Goal: Communication & Community: Answer question/provide support

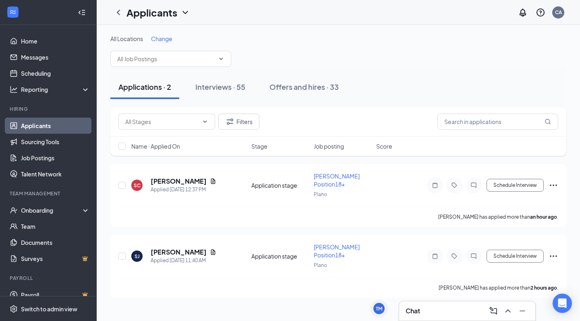
click at [327, 146] on span "Job posting" at bounding box center [329, 146] width 30 height 8
click at [217, 95] on button "Interviews · 55" at bounding box center [220, 87] width 66 height 24
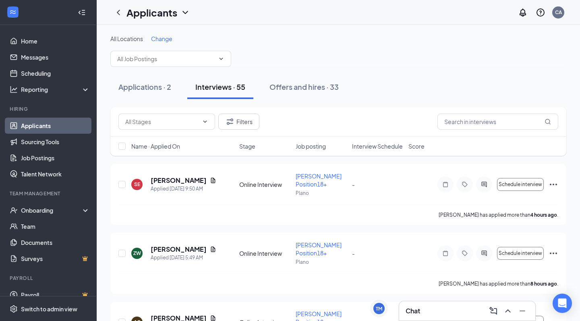
click at [379, 144] on span "Interview Schedule" at bounding box center [377, 146] width 51 height 8
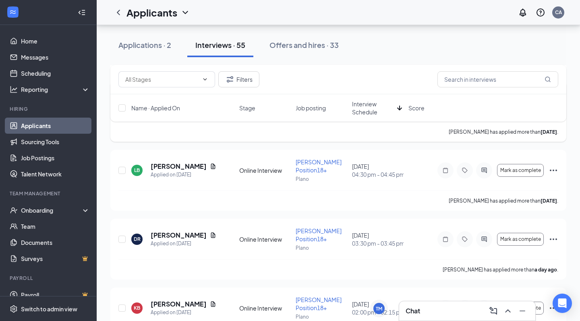
scroll to position [1125, 0]
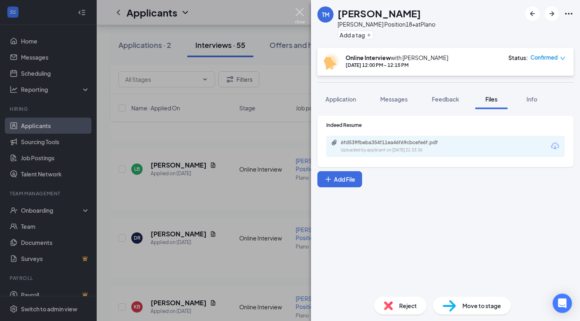
click at [303, 14] on img at bounding box center [300, 16] width 10 height 16
click at [299, 14] on div "Applicants CA" at bounding box center [338, 12] width 483 height 25
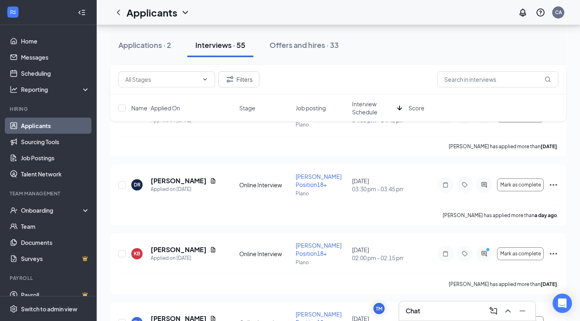
scroll to position [1179, 0]
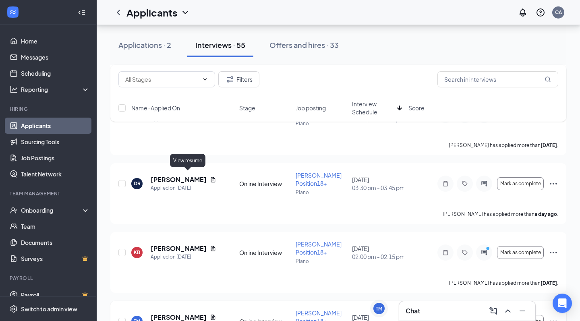
click at [210, 314] on icon "Document" at bounding box center [213, 317] width 6 height 6
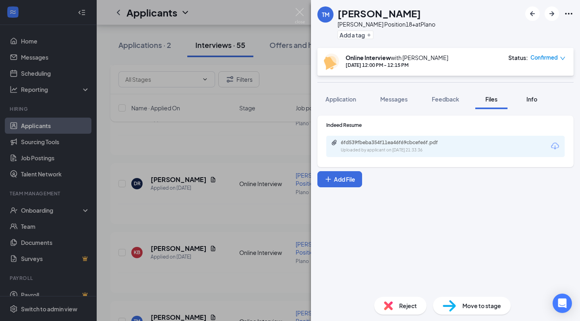
click at [536, 97] on span "Info" at bounding box center [531, 98] width 11 height 7
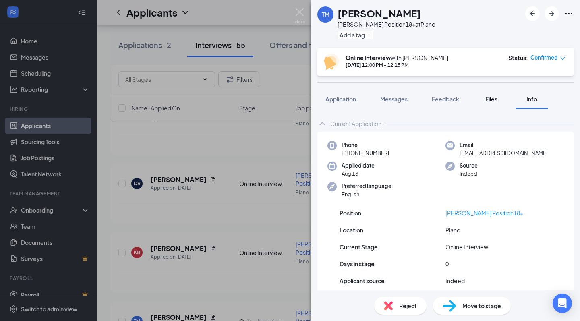
click at [492, 101] on span "Files" at bounding box center [491, 98] width 12 height 7
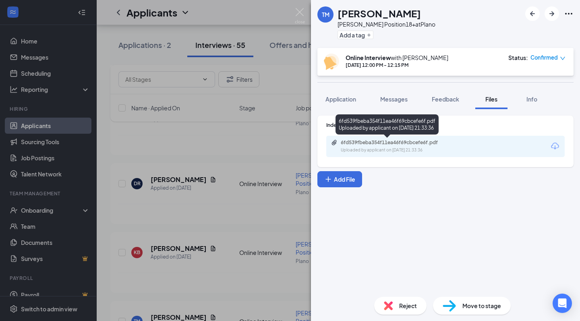
click at [399, 145] on div "6fd539fbeba354f11ea46f69cbcefe6f.pdf" at bounding box center [397, 142] width 113 height 6
click at [228, 193] on div "TM Thanh Mai Baker Position18+ at Plano Add a tag Online Interview with Christy…" at bounding box center [290, 160] width 580 height 321
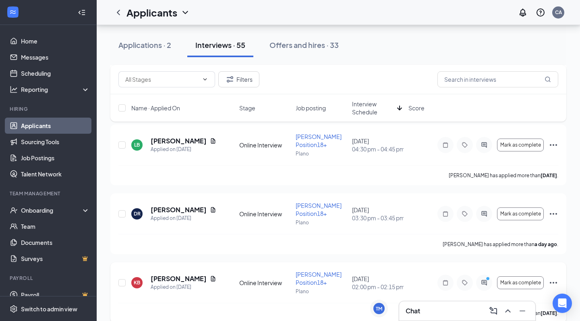
scroll to position [1144, 0]
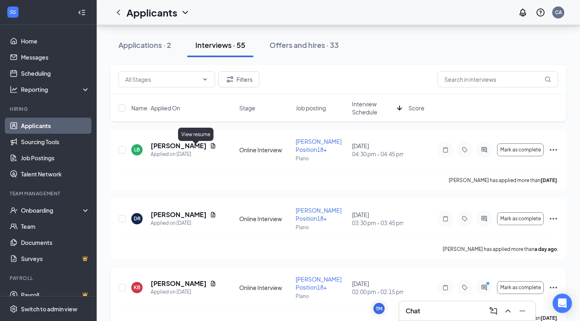
click at [211, 281] on icon "Document" at bounding box center [213, 283] width 4 height 5
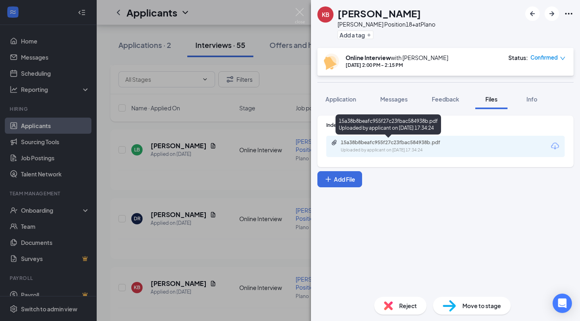
click at [387, 140] on div "15a38b8beafc955f27c23fbac584938b.pdf" at bounding box center [397, 142] width 113 height 6
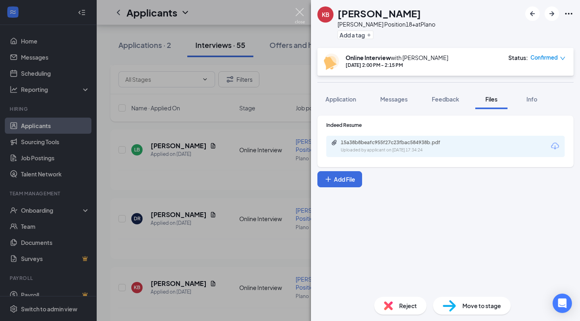
click at [300, 15] on img at bounding box center [300, 16] width 10 height 16
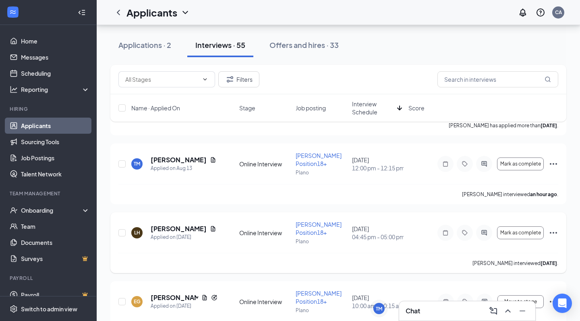
scroll to position [1341, 0]
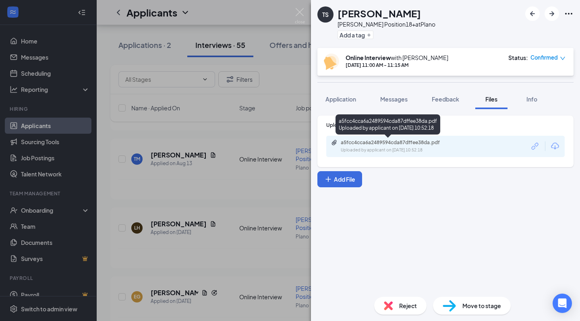
click at [400, 143] on div "a5fcc4cca6a2489594cda87dffee38da.pdf" at bounding box center [397, 142] width 113 height 6
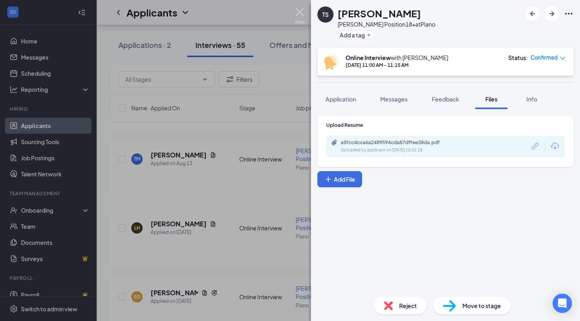
click at [299, 12] on img at bounding box center [300, 16] width 10 height 16
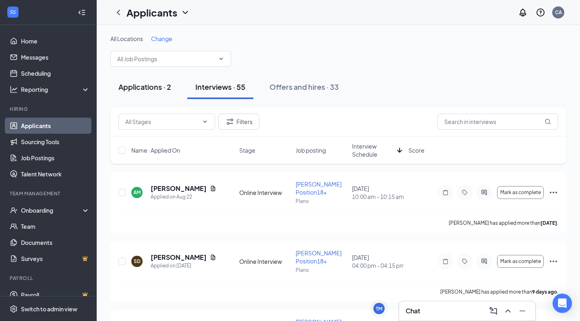
click at [157, 86] on div "Applications · 2" at bounding box center [144, 87] width 53 height 10
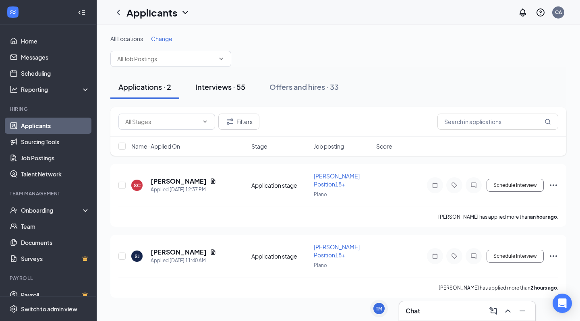
click at [217, 87] on div "Interviews · 55" at bounding box center [220, 87] width 50 height 10
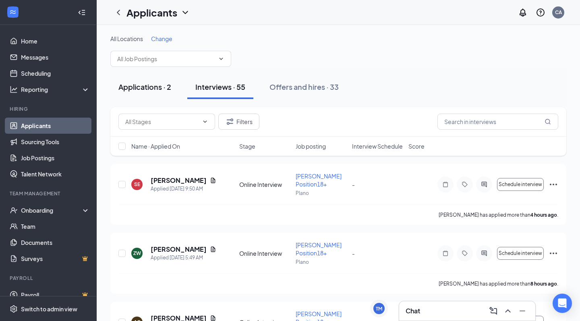
click at [155, 88] on div "Applications · 2" at bounding box center [144, 87] width 53 height 10
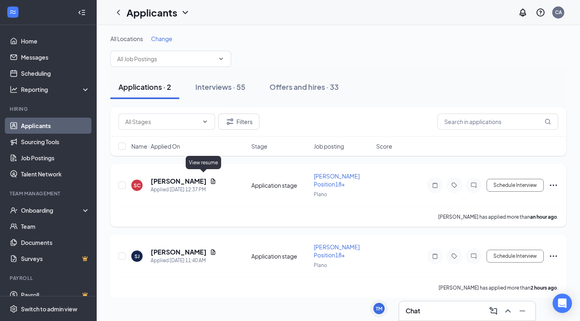
click at [211, 178] on icon "Document" at bounding box center [213, 180] width 4 height 5
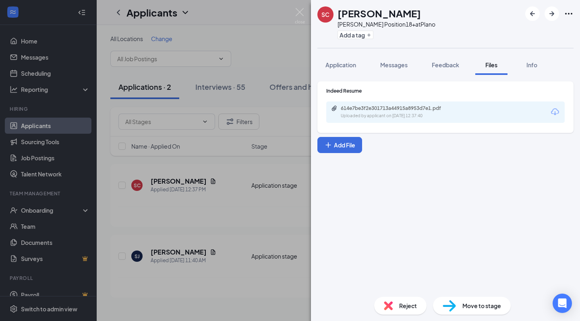
click at [384, 102] on div "614e7be3f2e301713a44915a8953d7e1.pdf Uploaded by applicant on Aug 26, 2025 at 1…" at bounding box center [445, 111] width 238 height 21
click at [347, 107] on div "614e7be3f2e301713a44915a8953d7e1.pdf" at bounding box center [397, 108] width 113 height 6
click at [298, 13] on img at bounding box center [300, 16] width 10 height 16
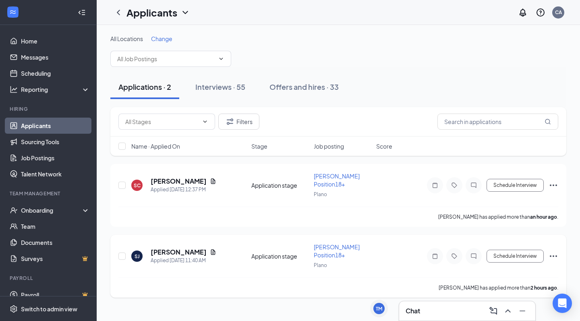
click at [210, 249] on icon "Document" at bounding box center [213, 252] width 6 height 6
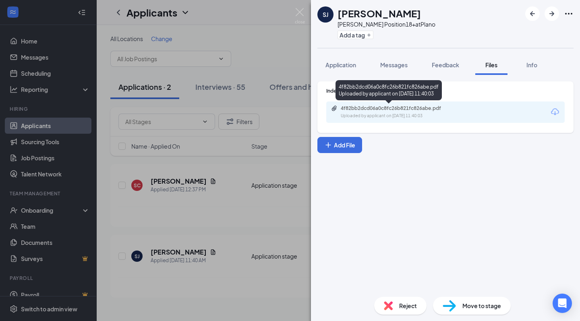
click at [360, 104] on div "4f82bb2dcd06a0c8fc26b821fc826abe.pdf Uploaded by applicant on Aug 26, 2025 at 1…" at bounding box center [445, 111] width 238 height 21
click at [361, 109] on div "4f82bb2dcd06a0c8fc26b821fc826abe.pdf" at bounding box center [397, 108] width 113 height 6
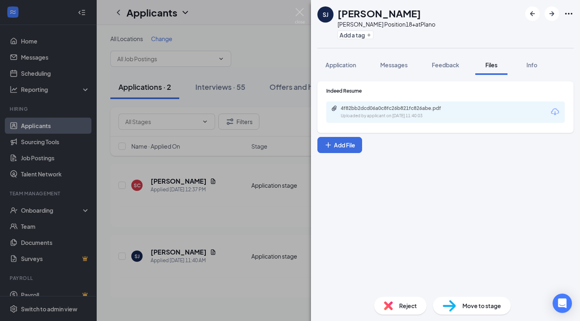
click at [208, 85] on div "SJ Susana julca Baker Position18+ at Plano Add a tag Application Messages Feedb…" at bounding box center [290, 160] width 580 height 321
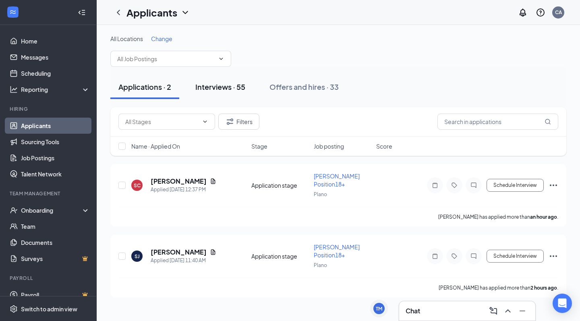
click at [223, 92] on button "Interviews · 55" at bounding box center [220, 87] width 66 height 24
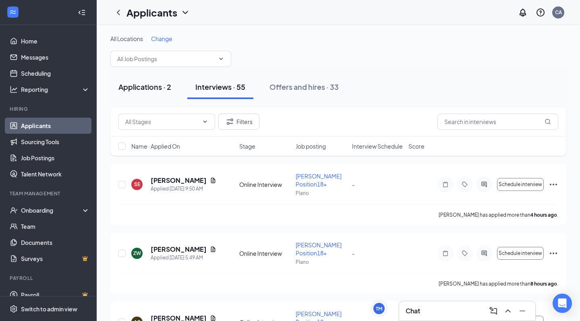
click at [132, 83] on div "Applications · 2" at bounding box center [144, 87] width 53 height 10
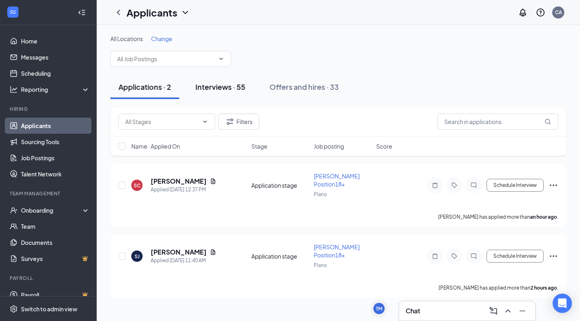
click at [207, 92] on button "Interviews · 55" at bounding box center [220, 87] width 66 height 24
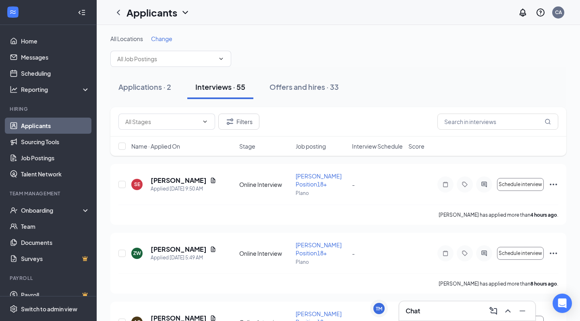
click at [376, 146] on span "Interview Schedule" at bounding box center [377, 146] width 51 height 8
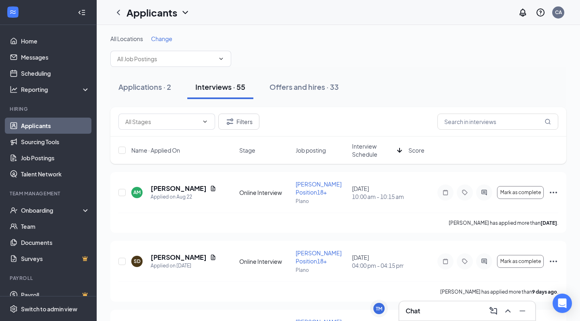
click at [376, 146] on span "Interview Schedule" at bounding box center [373, 150] width 42 height 16
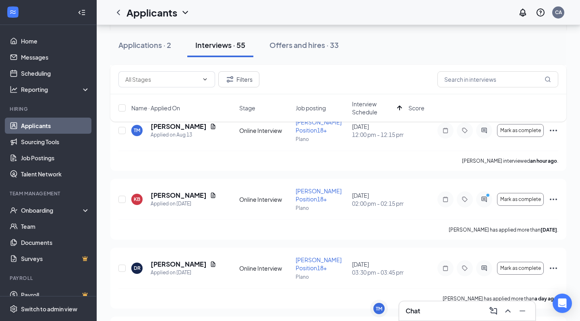
scroll to position [267, 0]
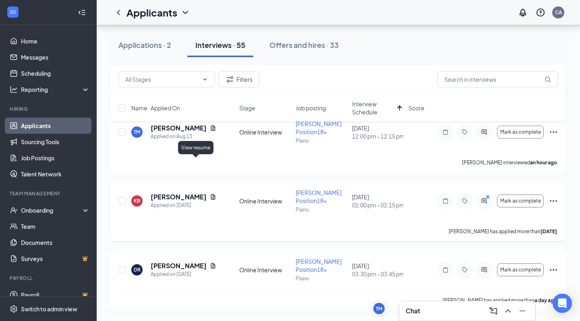
click at [211, 194] on icon "Document" at bounding box center [213, 196] width 4 height 5
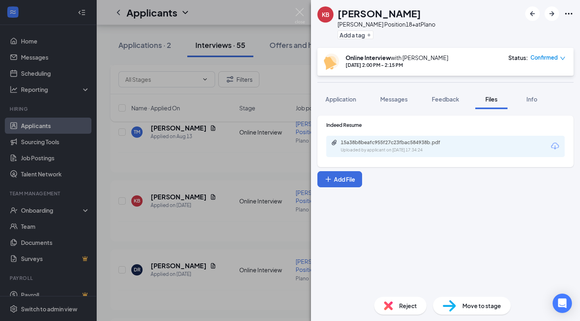
click at [383, 146] on div "15a38b8beafc955f27c23fbac584938b.pdf Uploaded by applicant on Aug 08, 2025 at 1…" at bounding box center [396, 146] width 130 height 14
click at [293, 14] on div "KB [PERSON_NAME] [PERSON_NAME] Position18+ at Plano Add a tag Online Interview …" at bounding box center [290, 160] width 580 height 321
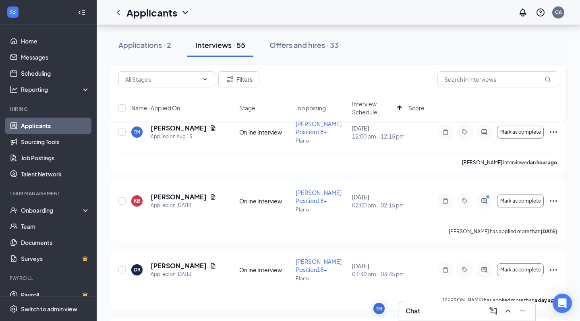
click at [302, 14] on div "Applicants CA" at bounding box center [338, 12] width 483 height 25
click at [485, 198] on icon "ActiveChat" at bounding box center [484, 201] width 10 height 6
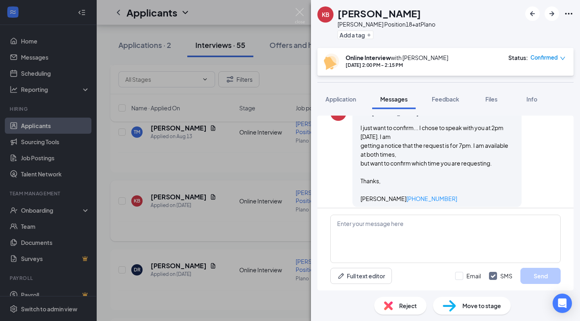
scroll to position [220, 0]
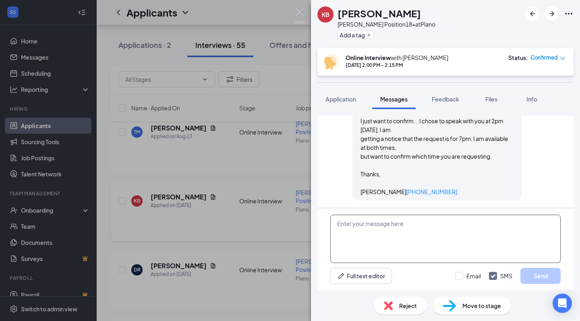
click at [401, 225] on textarea at bounding box center [445, 239] width 230 height 48
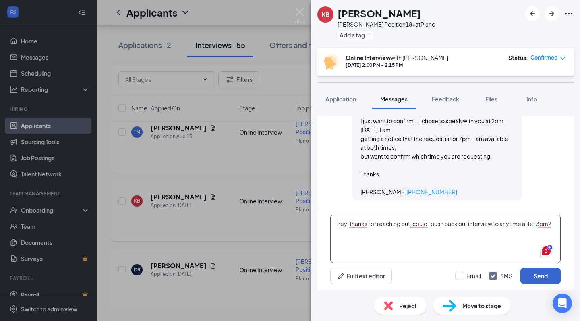
type textarea "hey! thanks for reaching out, could I push back our interview to anytime after …"
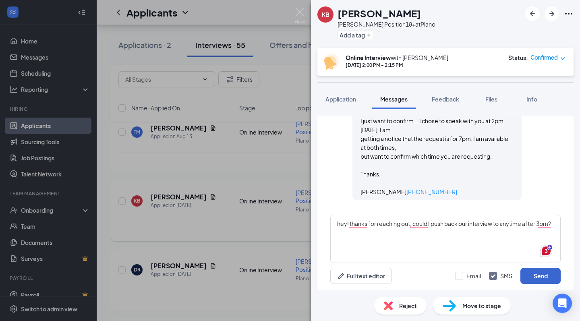
click at [537, 275] on button "Send" at bounding box center [540, 276] width 40 height 16
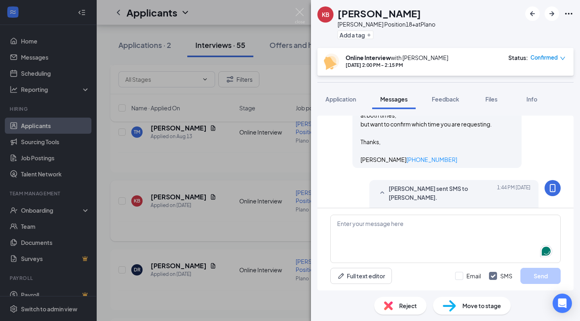
scroll to position [245, 0]
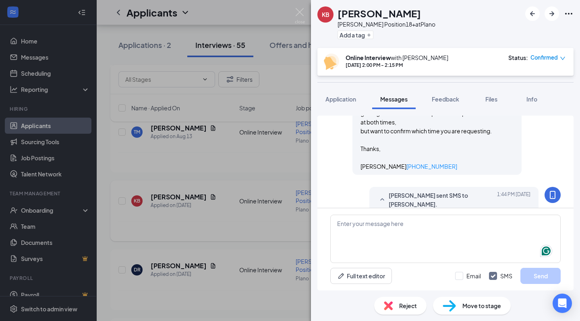
click at [297, 12] on img at bounding box center [300, 16] width 10 height 16
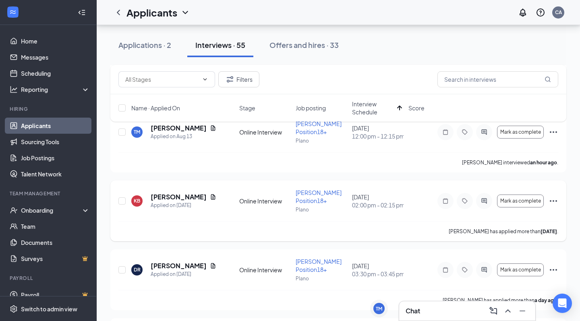
drag, startPoint x: 383, startPoint y: 131, endPoint x: 355, endPoint y: 93, distance: 46.7
click at [373, 78] on div "Filters" at bounding box center [338, 79] width 440 height 16
click at [445, 314] on div "Chat 1" at bounding box center [466, 310] width 123 height 13
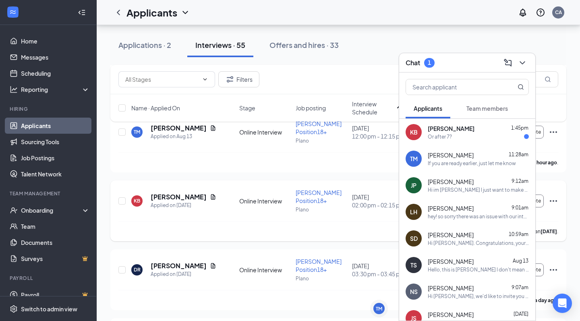
click at [478, 136] on div "Or after 7?" at bounding box center [477, 136] width 101 height 7
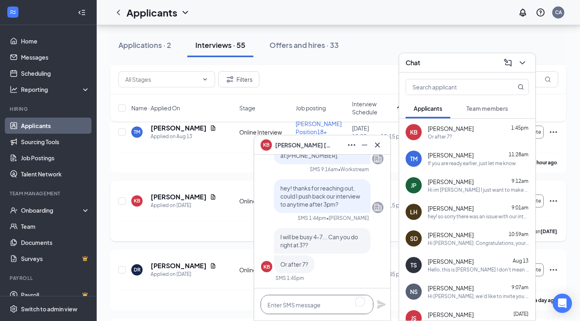
click at [307, 307] on textarea at bounding box center [316, 304] width 113 height 19
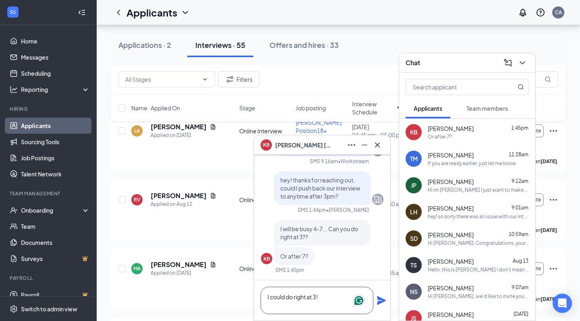
scroll to position [-157, 0]
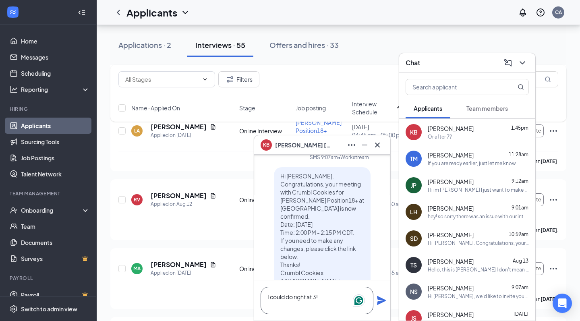
type textarea "I could do right at 3!"
click at [380, 305] on icon "Plane" at bounding box center [381, 300] width 10 height 10
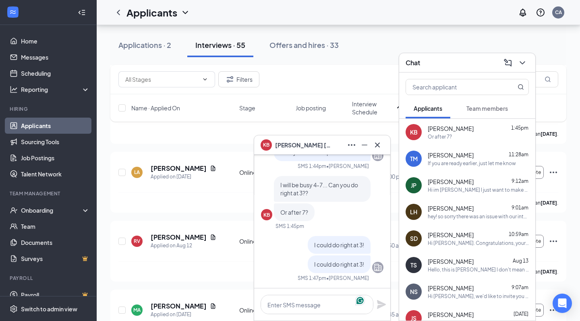
scroll to position [0, 0]
click at [317, 139] on div "KB [PERSON_NAME]" at bounding box center [321, 144] width 123 height 13
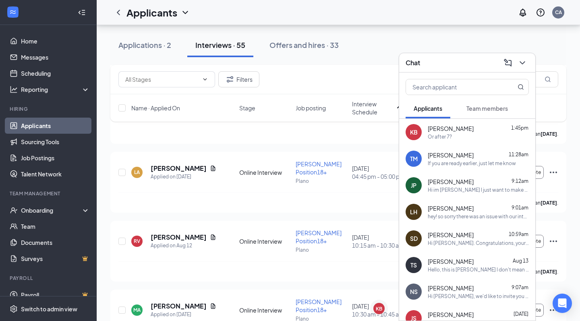
click at [464, 65] on div "Chat" at bounding box center [466, 62] width 123 height 12
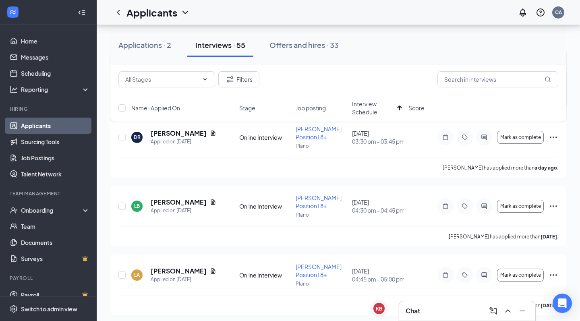
scroll to position [397, 0]
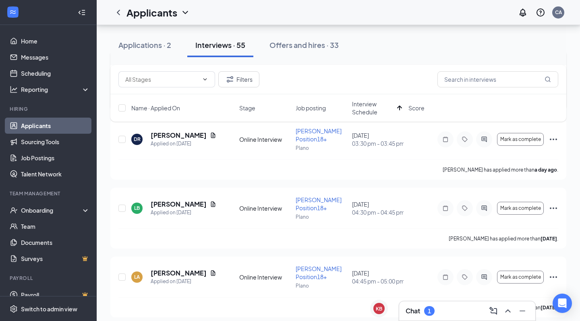
click at [457, 308] on div "Chat 1" at bounding box center [466, 310] width 123 height 13
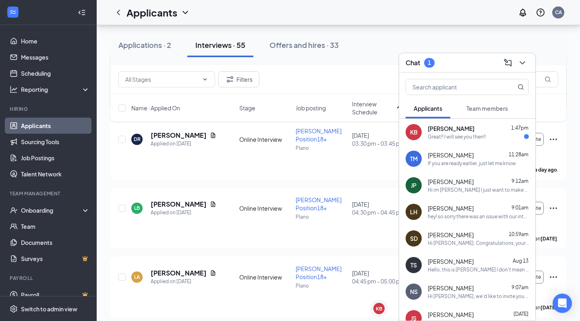
click at [481, 69] on div "Chat 1" at bounding box center [467, 62] width 136 height 19
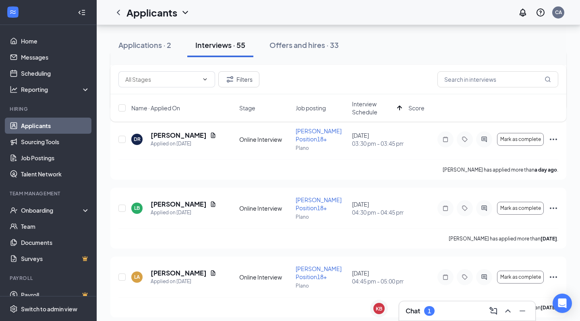
click at [470, 314] on div "Chat 1" at bounding box center [466, 310] width 123 height 13
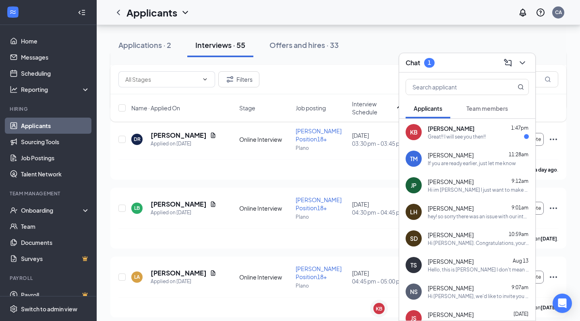
click at [464, 123] on div "KB Karolyn Bahl 1:47pm Great!! I will see you then!!" at bounding box center [467, 132] width 136 height 27
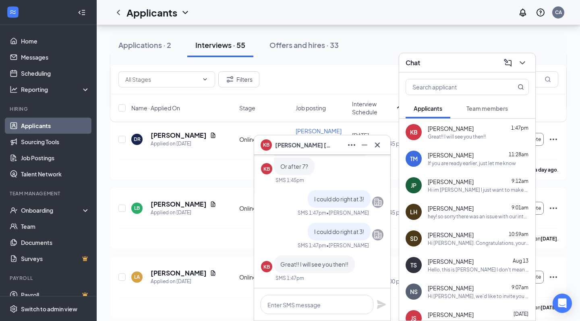
click at [474, 66] on div "Chat" at bounding box center [466, 62] width 123 height 12
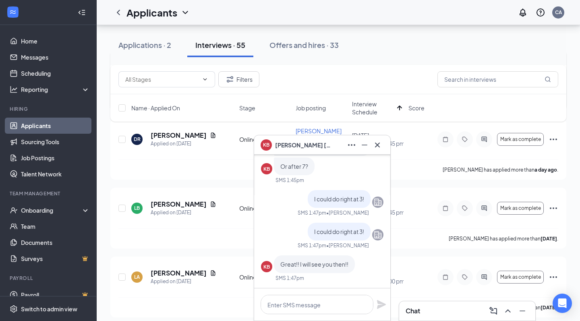
click at [338, 140] on div "KB [PERSON_NAME]" at bounding box center [321, 144] width 123 height 13
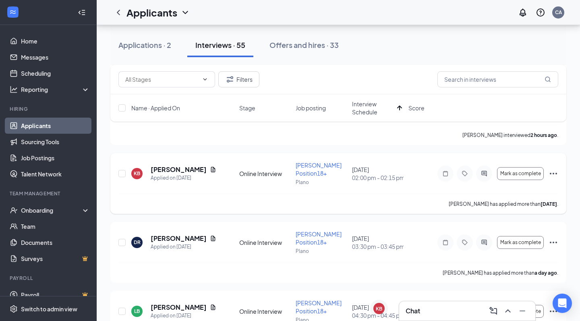
scroll to position [208, 0]
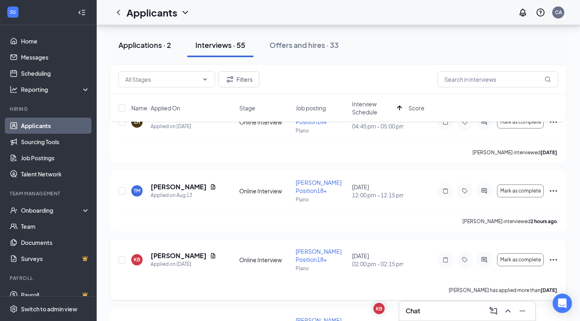
click at [158, 42] on div "Applications · 2" at bounding box center [144, 45] width 53 height 10
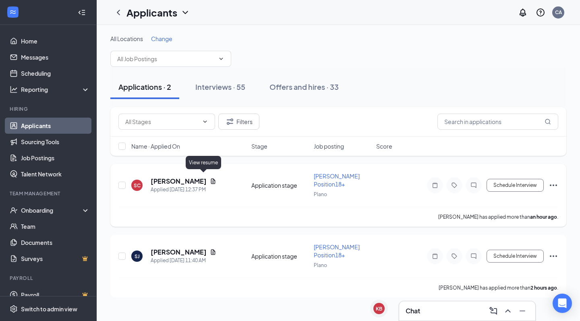
click at [211, 178] on icon "Document" at bounding box center [213, 180] width 4 height 5
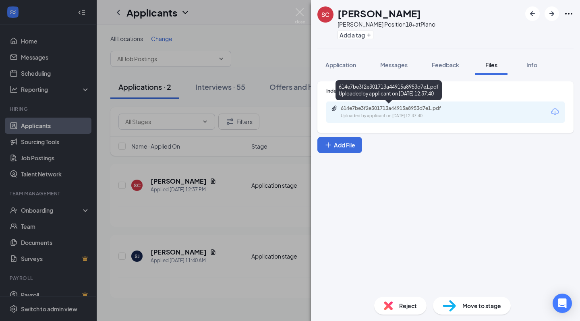
click at [395, 110] on div "614e7be3f2e301713a44915a8953d7e1.pdf" at bounding box center [397, 108] width 113 height 6
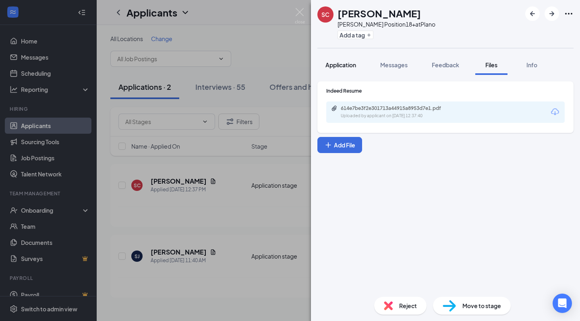
click at [352, 64] on span "Application" at bounding box center [340, 64] width 31 height 7
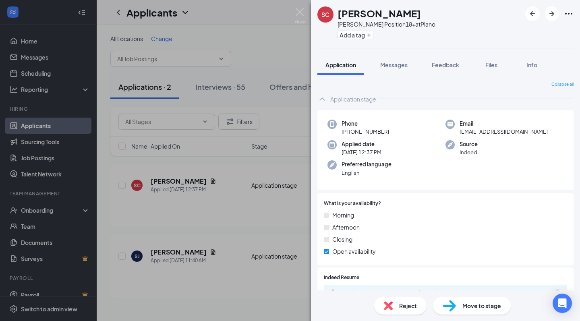
click at [300, 7] on div "SC stormy connell Baker Position18+ at Plano Add a tag Application Messages Fee…" at bounding box center [290, 160] width 580 height 321
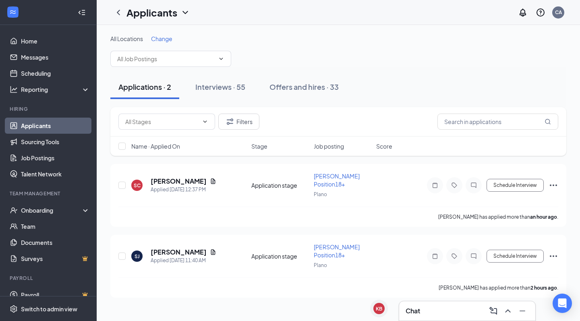
click at [300, 13] on div "Applicants CA" at bounding box center [338, 12] width 483 height 25
click at [554, 182] on icon "Ellipses" at bounding box center [553, 185] width 10 height 10
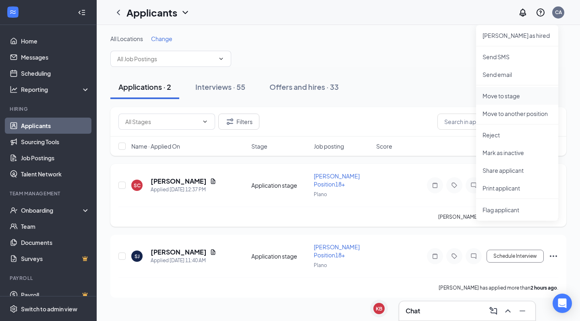
click at [508, 99] on p "Move to stage" at bounding box center [516, 96] width 69 height 8
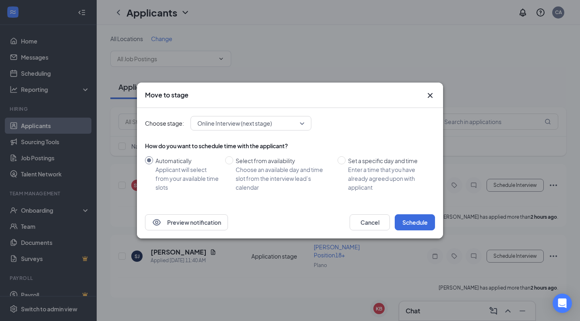
click at [239, 123] on span "Online Interview (next stage)" at bounding box center [234, 123] width 74 height 12
click at [361, 127] on div "Choose stage: 4015358 Online Interview (next stage) 4014240 4015358 4014241 App…" at bounding box center [290, 123] width 290 height 14
click at [431, 95] on icon "Cross" at bounding box center [430, 96] width 10 height 10
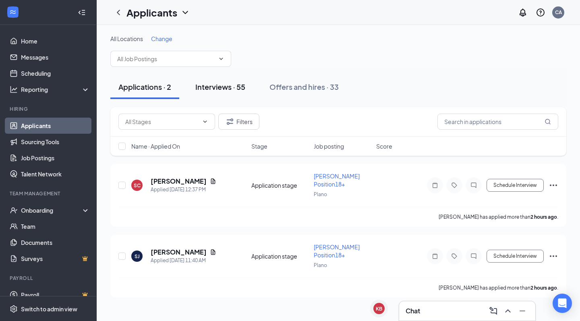
click at [228, 91] on div "Interviews · 55" at bounding box center [220, 87] width 50 height 10
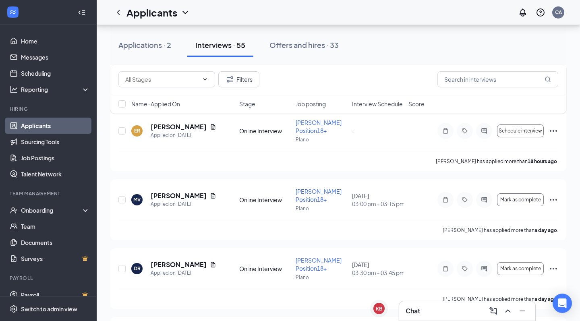
scroll to position [262, 0]
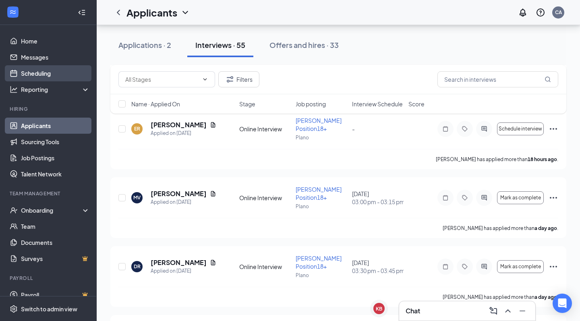
click at [37, 72] on link "Scheduling" at bounding box center [55, 73] width 69 height 16
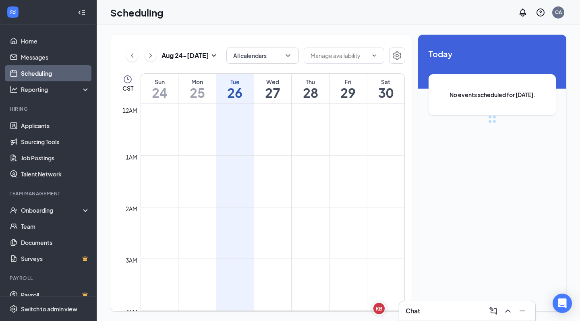
scroll to position [396, 0]
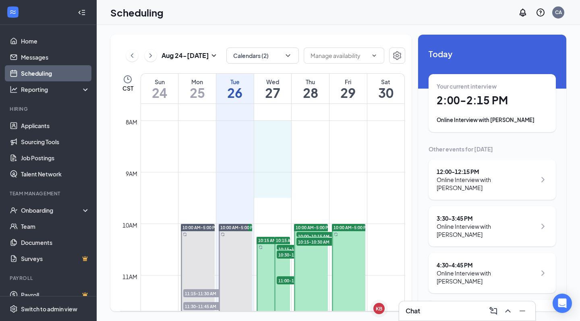
drag, startPoint x: 270, startPoint y: 132, endPoint x: 275, endPoint y: 196, distance: 63.8
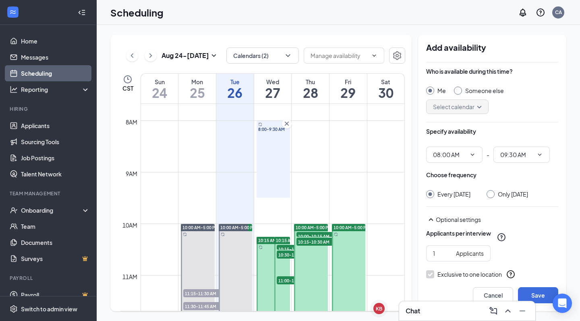
click at [286, 124] on icon "Cross" at bounding box center [287, 124] width 4 height 4
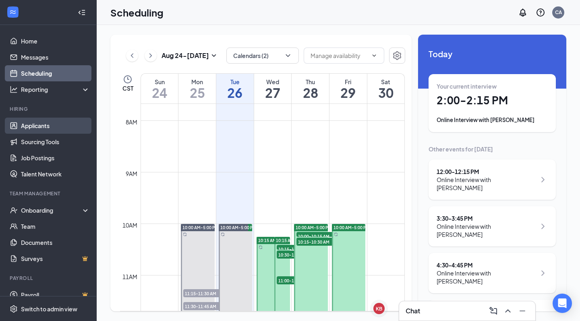
click at [39, 126] on link "Applicants" at bounding box center [55, 126] width 69 height 16
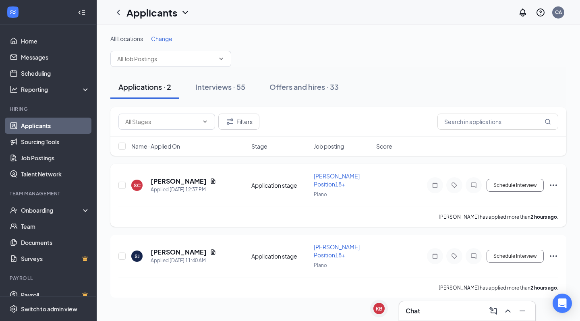
click at [552, 180] on icon "Ellipses" at bounding box center [553, 185] width 10 height 10
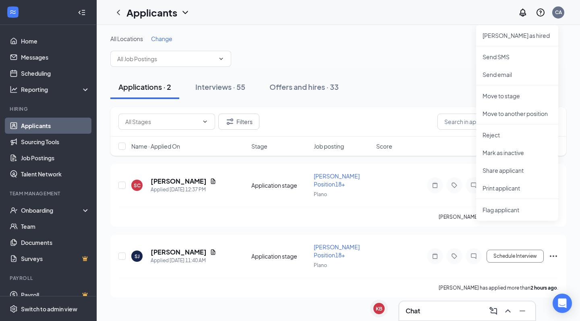
click at [400, 68] on div "Applications · 2 Interviews · 55 Offers and hires · 33" at bounding box center [338, 87] width 456 height 40
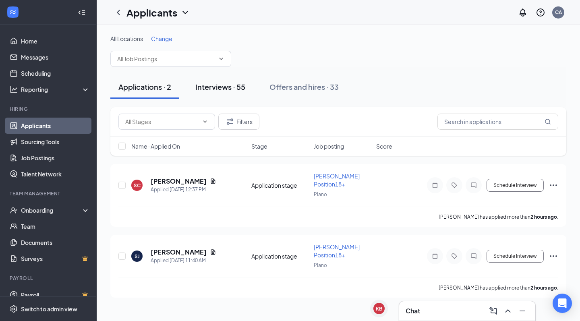
click at [229, 84] on div "Interviews · 55" at bounding box center [220, 87] width 50 height 10
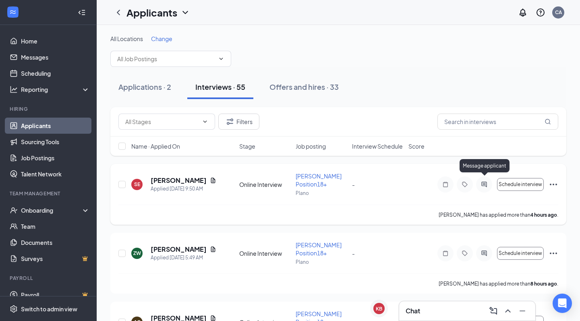
click at [485, 181] on icon "ActiveChat" at bounding box center [484, 184] width 10 height 6
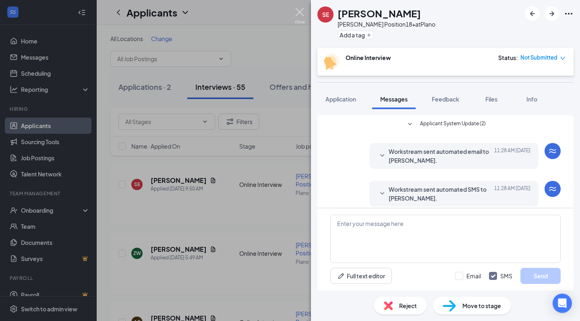
click at [304, 13] on img at bounding box center [300, 16] width 10 height 16
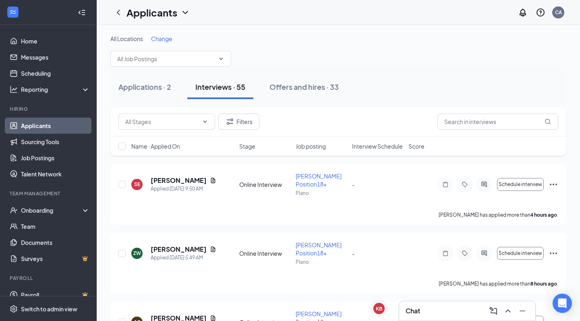
click at [454, 317] on div "Chat" at bounding box center [467, 310] width 136 height 19
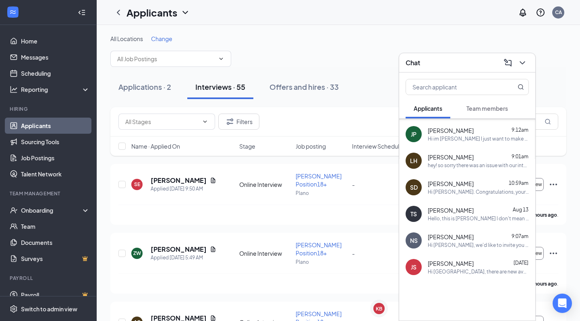
scroll to position [14, 0]
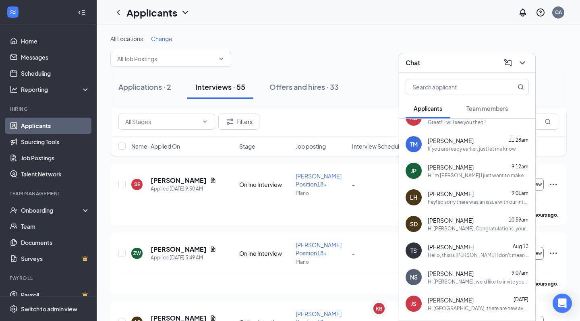
click at [454, 59] on div "Chat" at bounding box center [466, 62] width 123 height 12
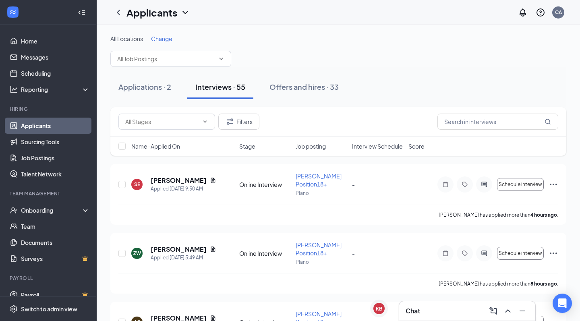
scroll to position [0, 0]
click at [555, 180] on icon "Ellipses" at bounding box center [553, 185] width 10 height 10
click at [427, 101] on div "Applications · 2 Interviews · 55 Offers and hires · 33" at bounding box center [338, 87] width 456 height 40
click at [133, 84] on div "Applications · 2" at bounding box center [144, 87] width 53 height 10
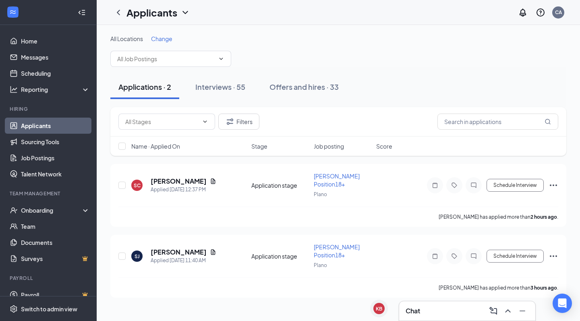
click at [426, 312] on div "Chat" at bounding box center [466, 310] width 123 height 13
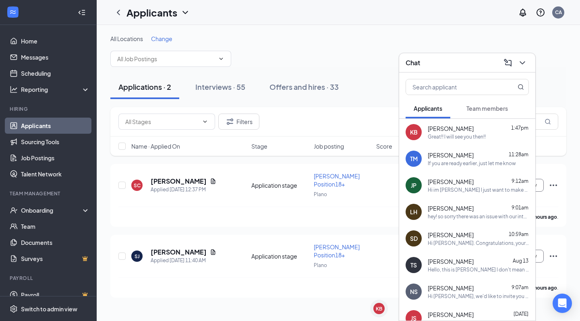
click at [439, 130] on span "[PERSON_NAME]" at bounding box center [450, 128] width 46 height 8
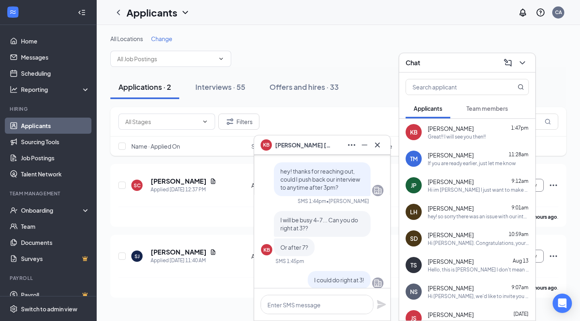
scroll to position [-86, 0]
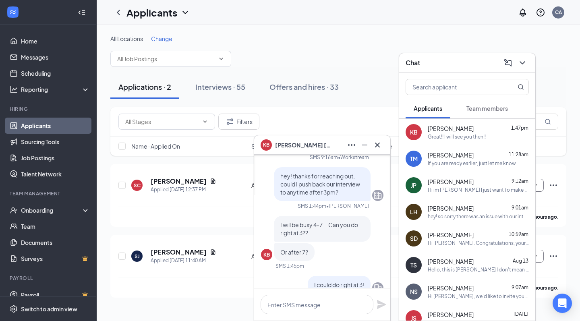
click at [325, 144] on div "KB [PERSON_NAME]" at bounding box center [321, 144] width 123 height 13
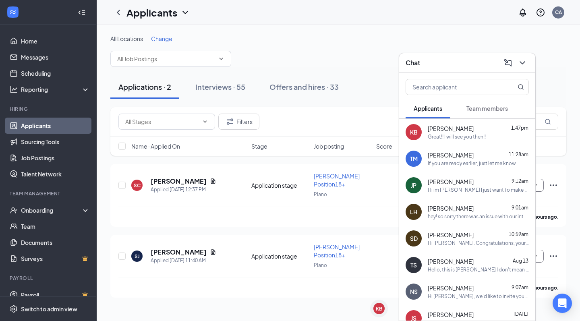
click at [452, 69] on div "Chat" at bounding box center [467, 62] width 136 height 19
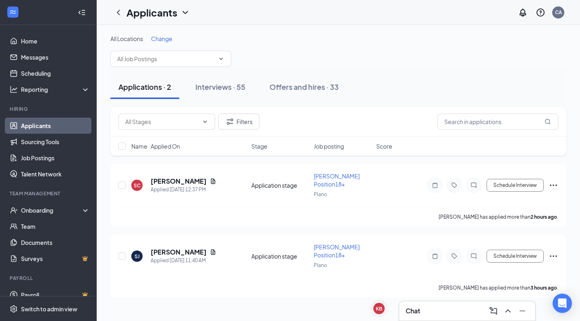
click at [453, 308] on div "Chat" at bounding box center [466, 310] width 123 height 13
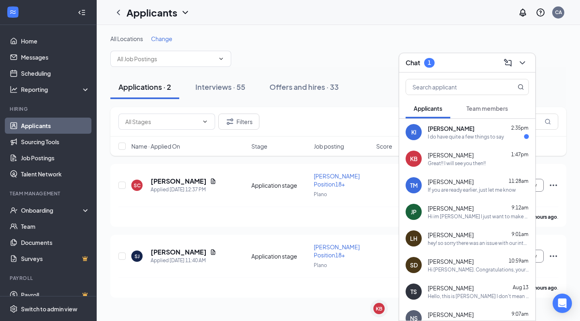
click at [461, 130] on span "[PERSON_NAME]" at bounding box center [450, 128] width 47 height 8
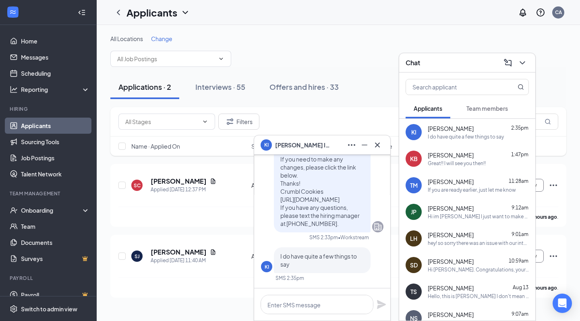
click at [340, 146] on div "KI [PERSON_NAME]" at bounding box center [321, 144] width 123 height 13
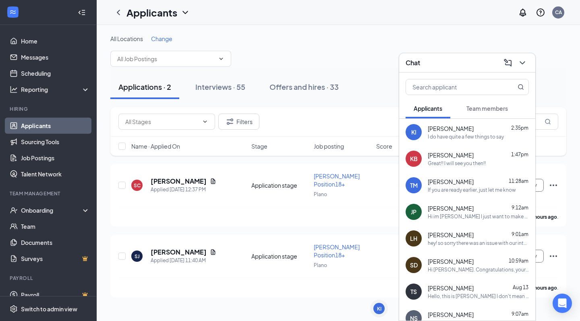
click at [456, 54] on div "Chat" at bounding box center [467, 62] width 136 height 19
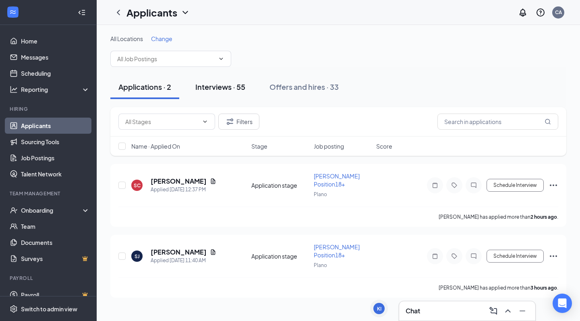
click at [228, 78] on button "Interviews · 55" at bounding box center [220, 87] width 66 height 24
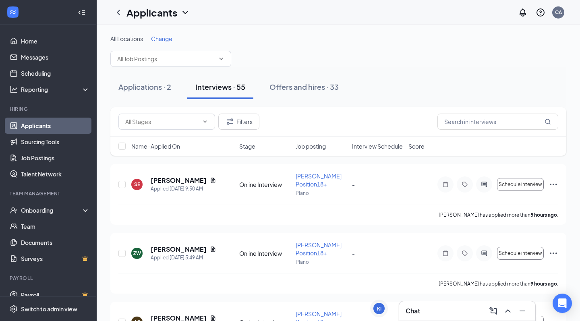
click at [465, 312] on div "Chat" at bounding box center [466, 310] width 123 height 13
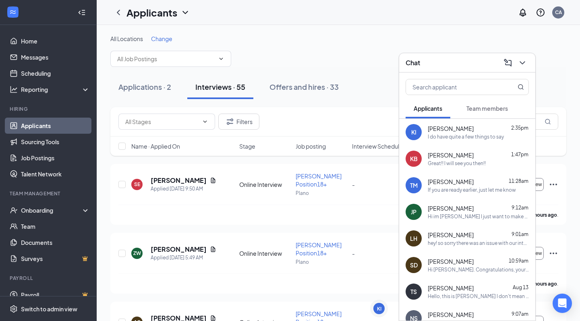
click at [476, 156] on div "[PERSON_NAME] 1:47pm" at bounding box center [477, 155] width 101 height 8
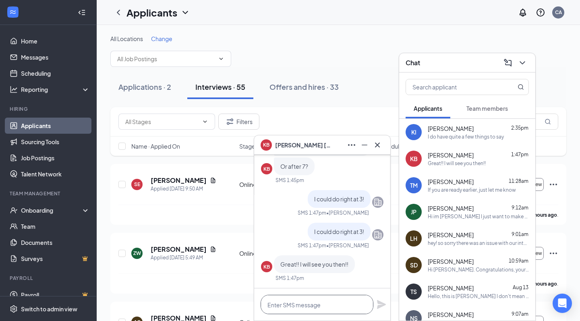
click at [305, 307] on textarea at bounding box center [316, 304] width 113 height 19
paste textarea "[URL][DOMAIN_NAME]"
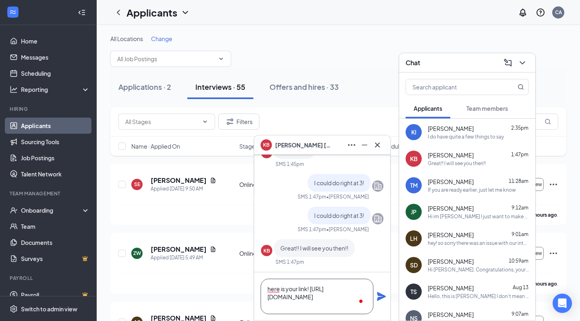
type textarea "here is your link! [URL][DOMAIN_NAME]"
click at [381, 290] on div "here is your link! [URL][DOMAIN_NAME]" at bounding box center [322, 296] width 136 height 48
click at [384, 297] on icon "Plane" at bounding box center [381, 296] width 9 height 9
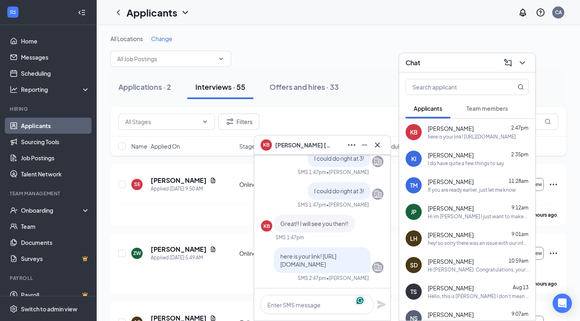
click at [478, 144] on div "KB [PERSON_NAME] 2:47pm here is your link! [URL][DOMAIN_NAME]" at bounding box center [467, 132] width 136 height 27
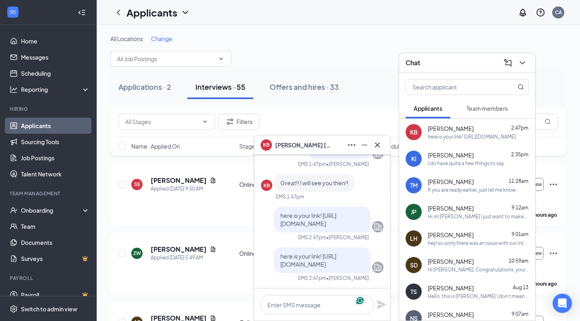
click at [462, 158] on span "[PERSON_NAME]" at bounding box center [450, 155] width 46 height 8
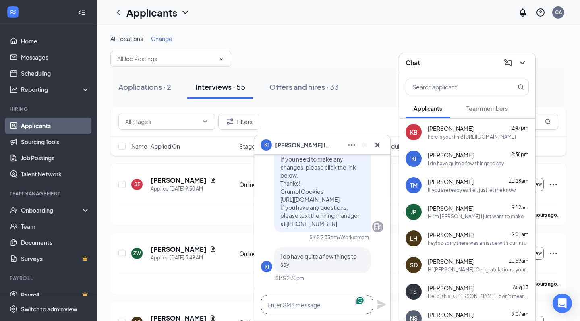
click at [295, 302] on textarea at bounding box center [316, 304] width 113 height 19
paste textarea "Hey, that’s great—what questions can I answer for you?"
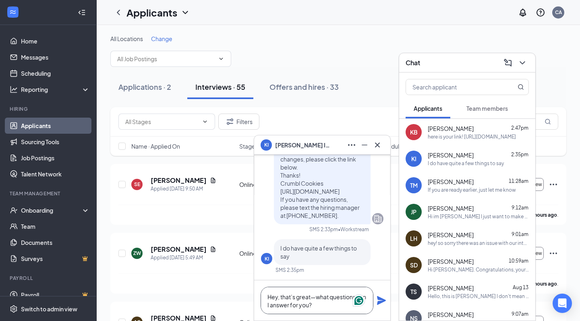
scroll to position [0, 0]
drag, startPoint x: 281, startPoint y: 294, endPoint x: 315, endPoint y: 293, distance: 34.2
click at [315, 293] on textarea "Hey, that’s great—what questions can I answer for you?" at bounding box center [316, 300] width 113 height 27
type textarea "Hey, what questions can I answer for you?"
click at [379, 301] on icon "Plane" at bounding box center [381, 300] width 9 height 9
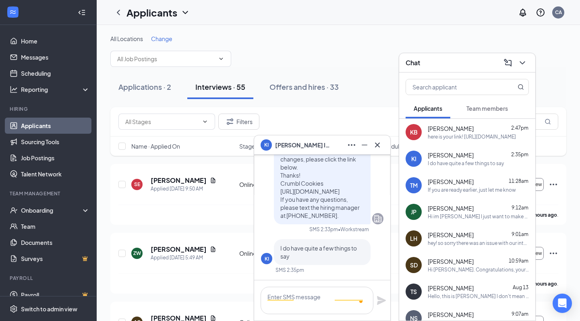
scroll to position [0, 0]
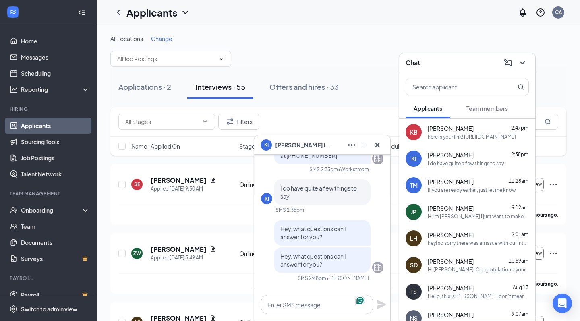
click at [332, 144] on div "KI [PERSON_NAME]" at bounding box center [321, 144] width 123 height 13
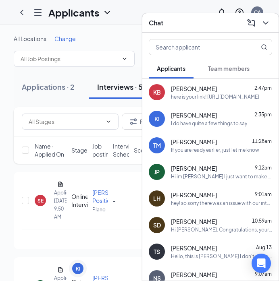
click at [198, 27] on div "Chat" at bounding box center [210, 23] width 123 height 12
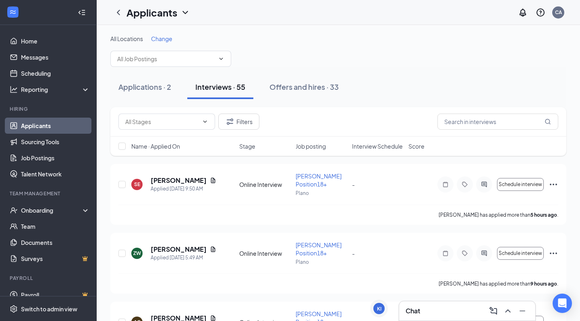
scroll to position [24, 0]
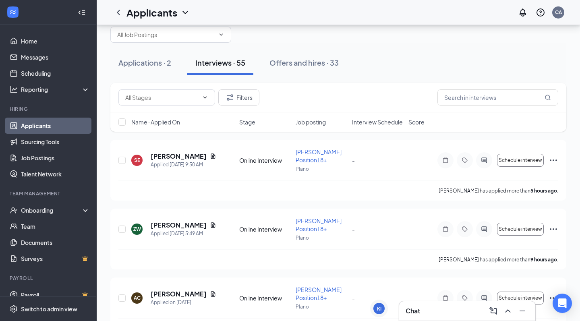
click at [375, 124] on span "Interview Schedule" at bounding box center [377, 122] width 51 height 8
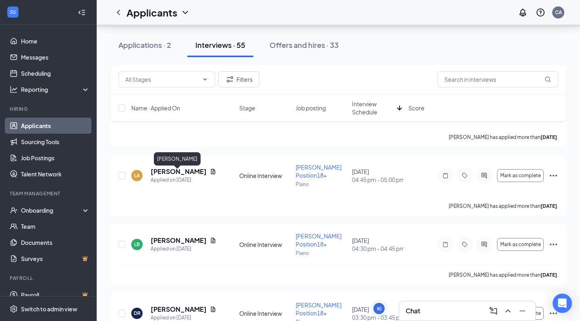
scroll to position [1123, 0]
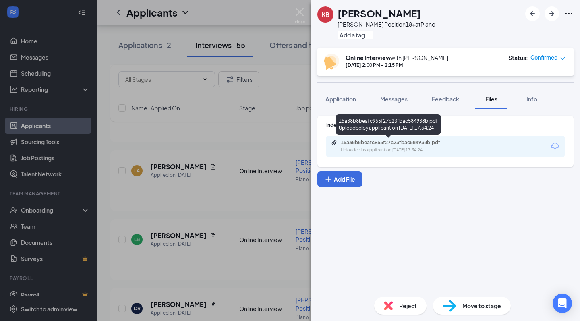
click at [350, 145] on div "15a38b8beafc955f27c23fbac584938b.pdf" at bounding box center [397, 142] width 113 height 6
click at [300, 9] on img at bounding box center [300, 16] width 10 height 16
click at [299, 16] on img at bounding box center [300, 16] width 10 height 16
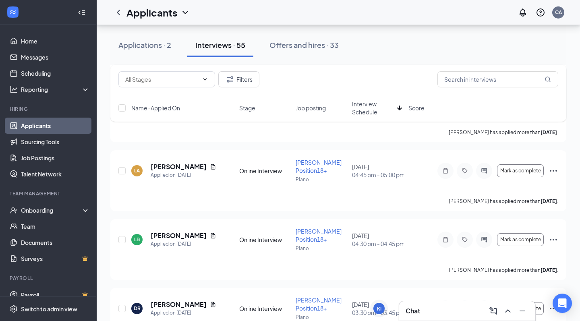
click at [431, 307] on div "Chat" at bounding box center [466, 310] width 123 height 13
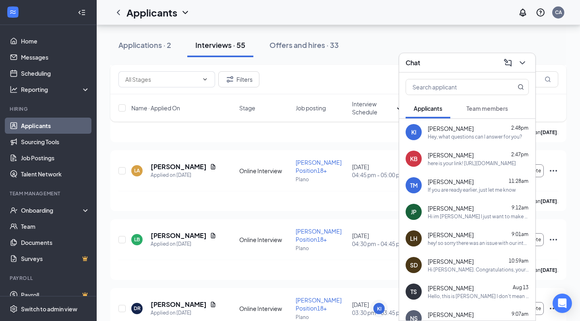
click at [453, 168] on div "KB [PERSON_NAME] 2:47pm here is your link! [URL][DOMAIN_NAME]" at bounding box center [467, 158] width 136 height 27
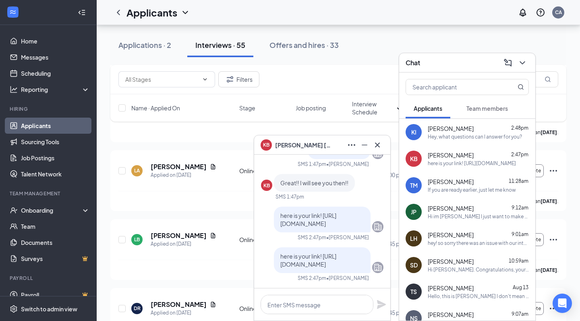
click at [466, 131] on span "[PERSON_NAME]" at bounding box center [450, 128] width 46 height 8
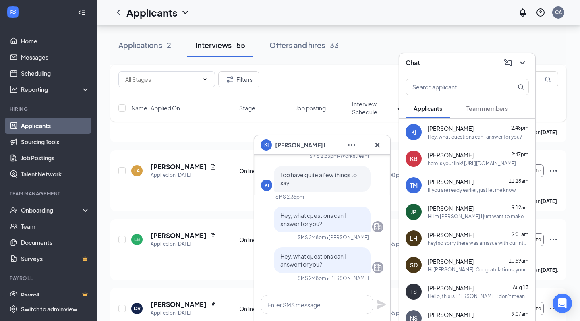
click at [467, 66] on div "Chat" at bounding box center [466, 62] width 123 height 12
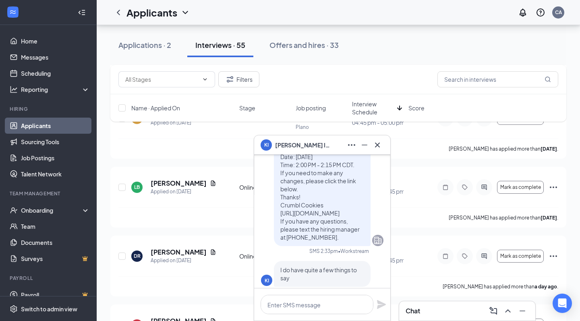
scroll to position [-301, 0]
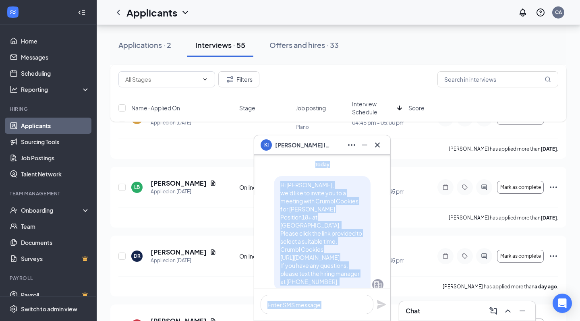
drag, startPoint x: 274, startPoint y: 144, endPoint x: 316, endPoint y: 144, distance: 41.5
click at [316, 144] on div "KI [PERSON_NAME] Imaduddeen KI [PERSON_NAME] Imaduddeen Applicant [PERSON_NAME]…" at bounding box center [322, 228] width 137 height 186
click at [278, 149] on div "[PERSON_NAME] submitted their application" at bounding box center [322, 145] width 122 height 7
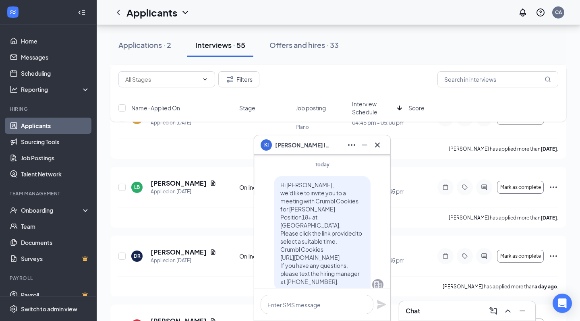
drag, startPoint x: 264, startPoint y: 168, endPoint x: 314, endPoint y: 169, distance: 49.1
click at [314, 149] on div "[PERSON_NAME] submitted their application" at bounding box center [322, 145] width 122 height 7
copy div "[PERSON_NAME]"
click at [442, 312] on div "Chat" at bounding box center [466, 310] width 123 height 13
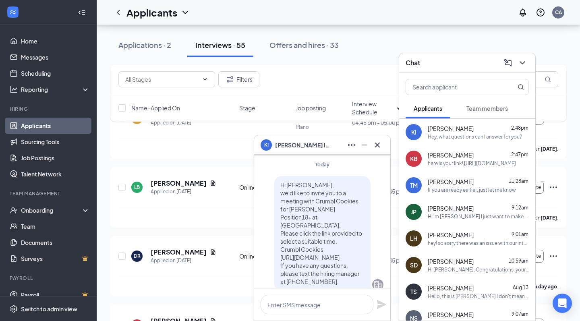
click at [457, 208] on span "[PERSON_NAME]" at bounding box center [450, 208] width 46 height 8
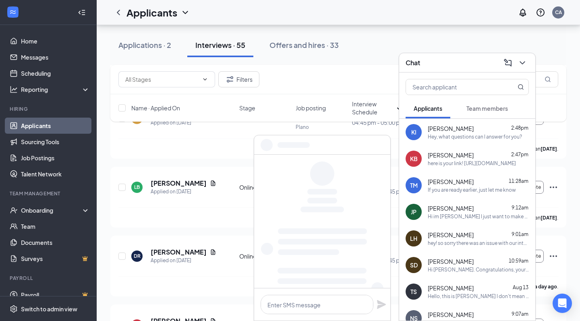
scroll to position [0, 0]
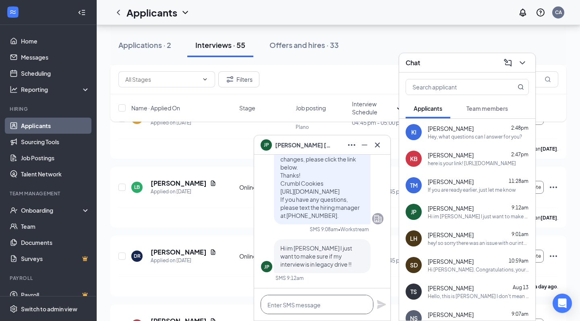
click at [318, 308] on textarea at bounding box center [316, 304] width 113 height 19
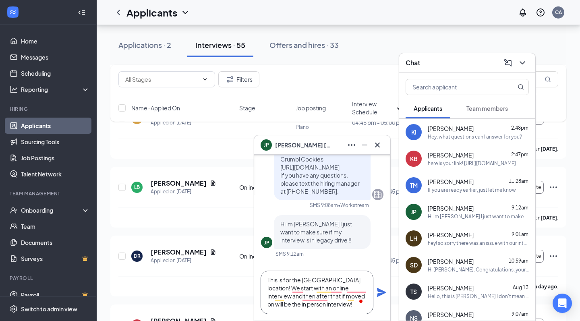
scroll to position [1, 0]
type textarea "This is for the [GEOGRAPHIC_DATA] location! We start with an online interview a…"
click at [375, 294] on div "This is for the [GEOGRAPHIC_DATA] location! We start with an online interview a…" at bounding box center [322, 292] width 136 height 56
click at [383, 290] on icon "Plane" at bounding box center [381, 292] width 10 height 10
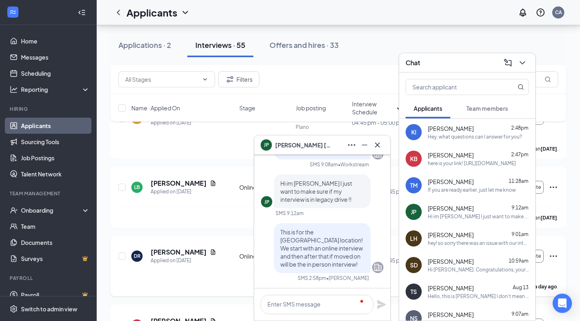
scroll to position [0, 0]
click at [327, 143] on div "JP [PERSON_NAME]" at bounding box center [321, 144] width 123 height 13
